Goal: Task Accomplishment & Management: Complete application form

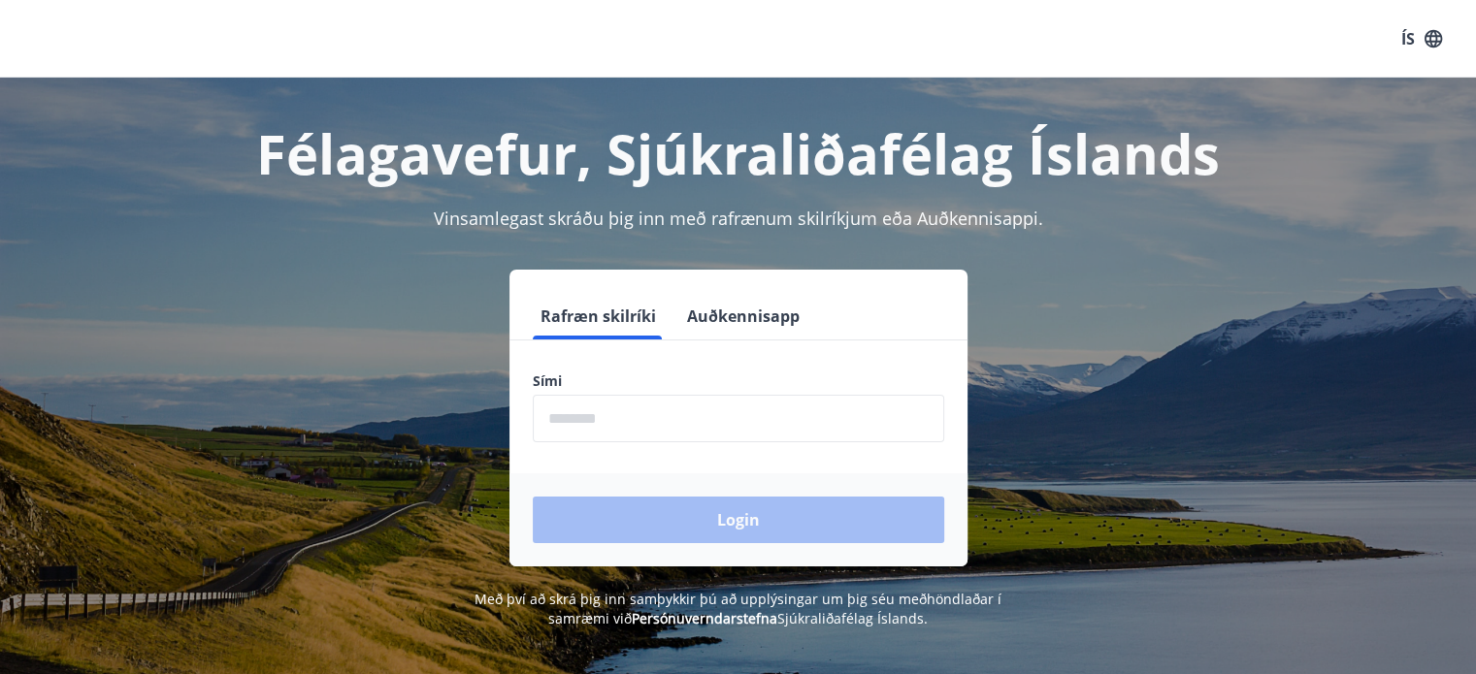
click at [549, 419] on input "phone" at bounding box center [738, 419] width 411 height 48
type input "********"
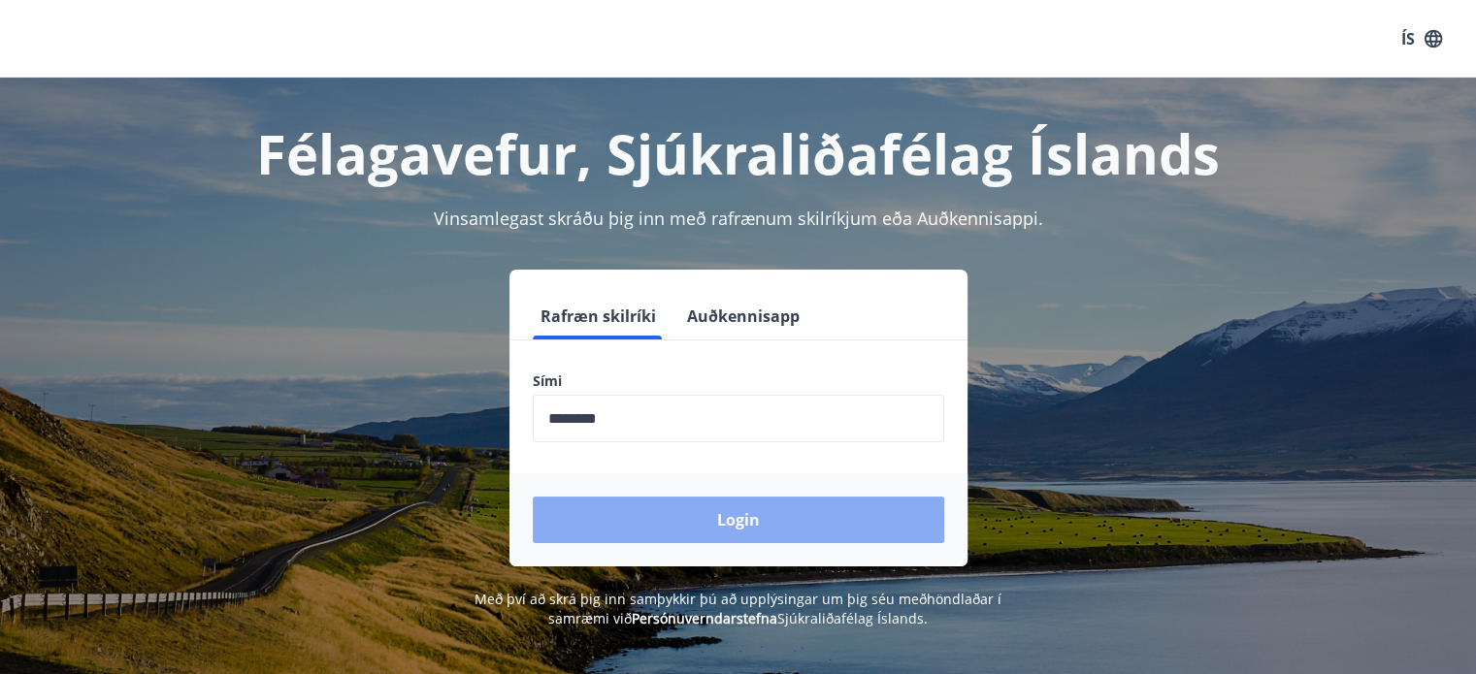
click at [742, 522] on button "Login" at bounding box center [738, 520] width 411 height 47
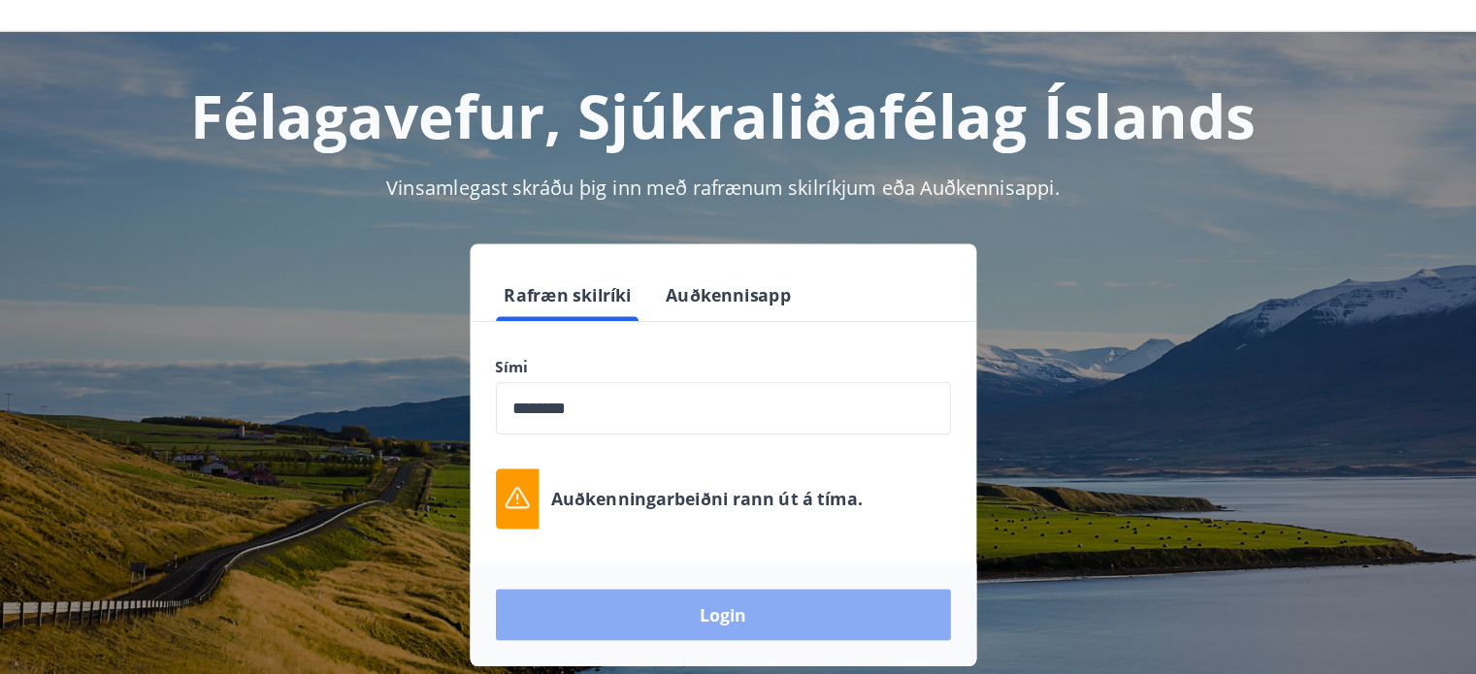
click at [733, 604] on button "Login" at bounding box center [738, 605] width 411 height 47
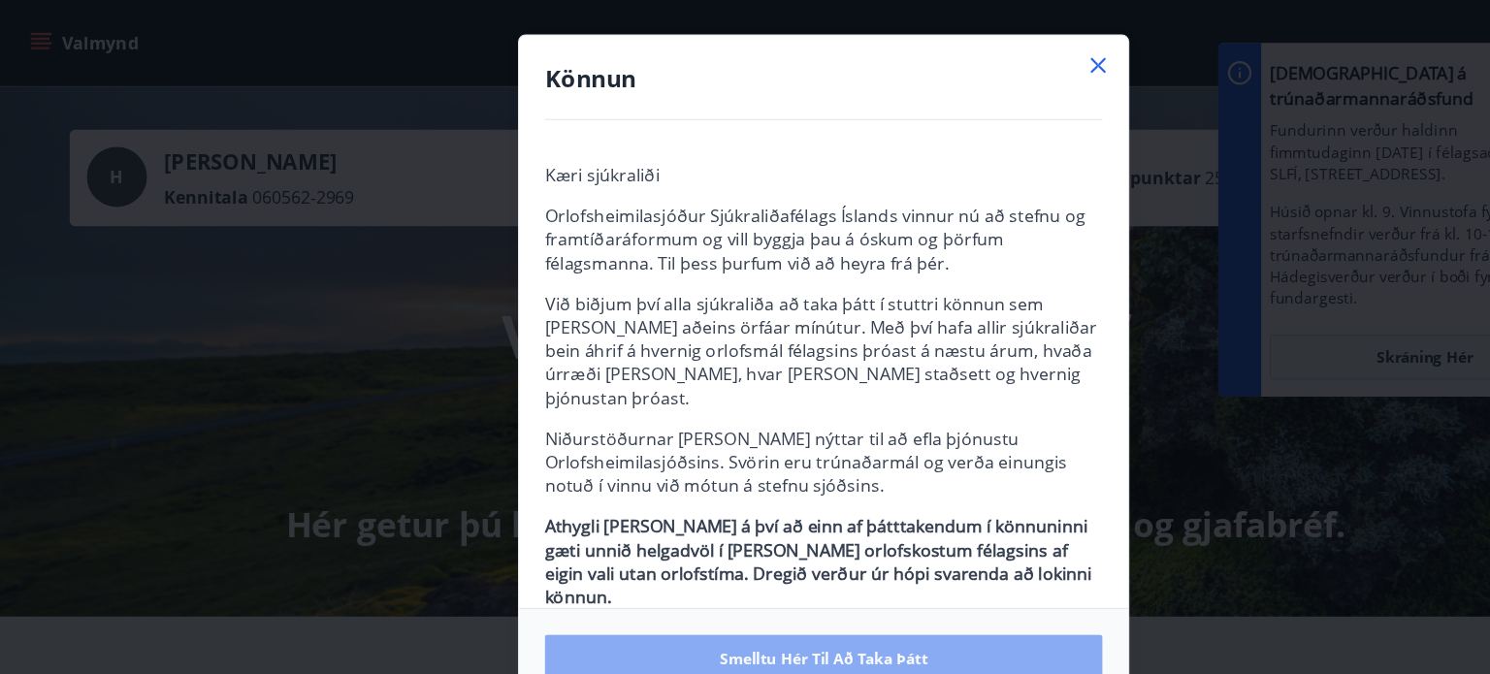
click at [796, 596] on span "Smelltu hér til að taka þátt" at bounding box center [745, 596] width 188 height 19
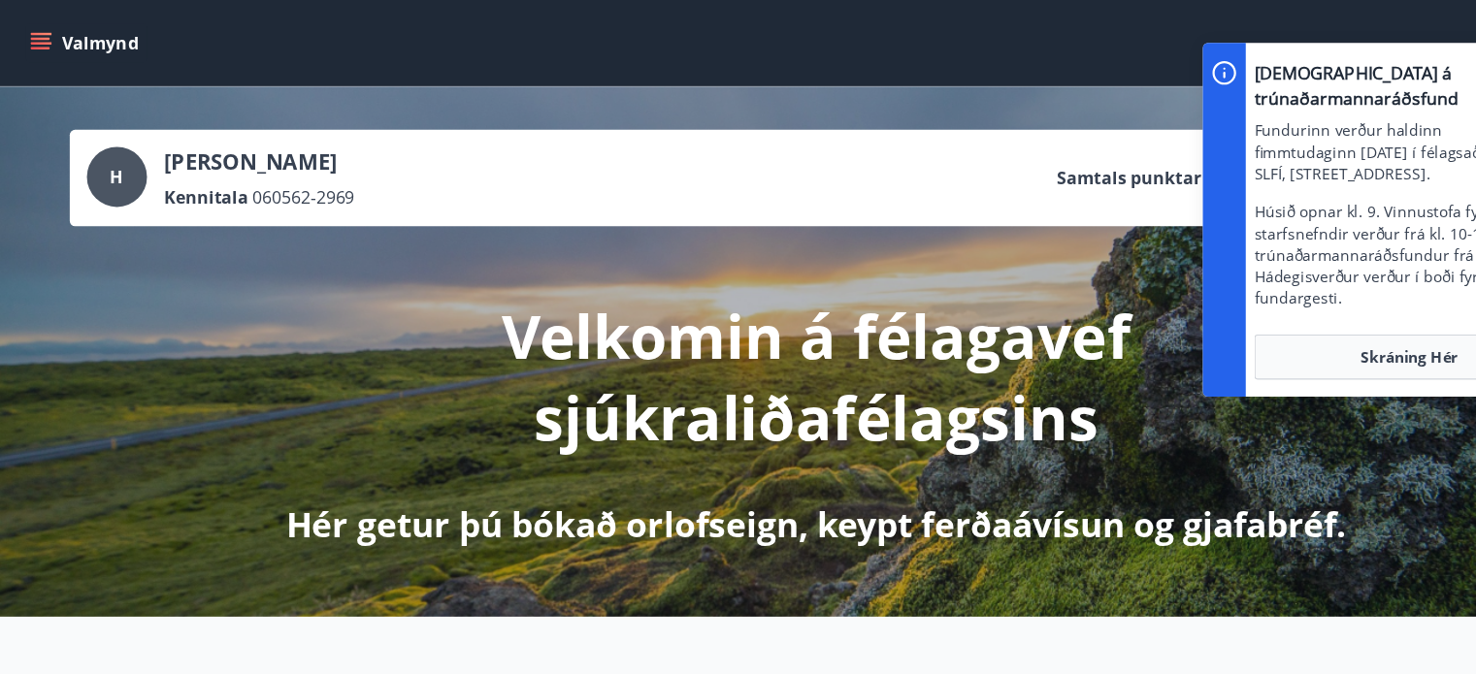
click at [321, 187] on div "Kennitala 060562-2969" at bounding box center [234, 178] width 173 height 21
